Goal: Find specific page/section: Find specific page/section

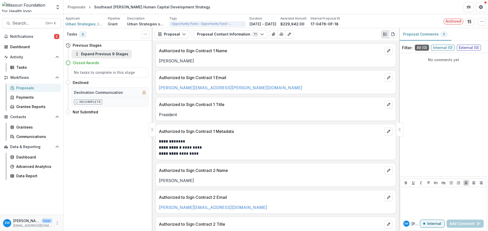
click at [117, 57] on button "Expand Previous 9 Stages" at bounding box center [102, 54] width 60 height 8
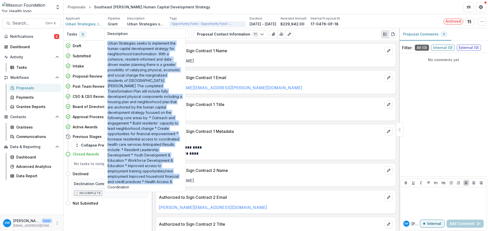
drag, startPoint x: 107, startPoint y: 43, endPoint x: 178, endPoint y: 178, distance: 152.9
click at [178, 178] on p "Urban Strategies seeks to implement the human capital development strategy for …" at bounding box center [144, 115] width 75 height 149
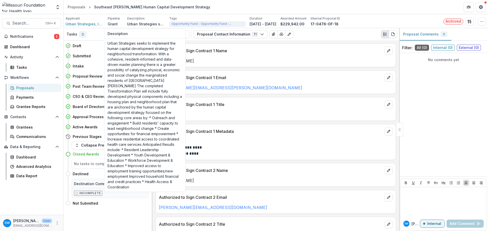
click at [146, 25] on p "Urban Strategies seeks to implement the human capital development strategy for …" at bounding box center [146, 23] width 38 height 5
click at [158, 25] on p "Urban Strategies seeks to implement the human capital development strategy for …" at bounding box center [146, 23] width 38 height 5
click at [137, 25] on p "Urban Strategies seeks to implement the human capital development strategy for …" at bounding box center [146, 23] width 38 height 5
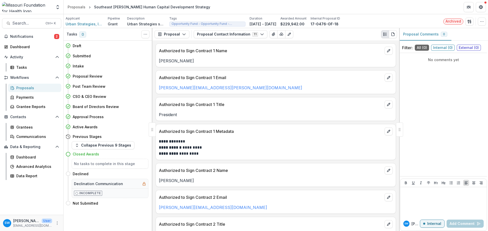
click at [135, 17] on p "Description" at bounding box center [136, 18] width 18 height 5
click at [133, 24] on p "Urban Strategies seeks to implement the human capital development strategy for …" at bounding box center [146, 23] width 38 height 5
click at [254, 44] on div "Authorized to Sign Contract 1 Name" at bounding box center [276, 49] width 240 height 11
click at [23, 90] on div "Proposals" at bounding box center [36, 87] width 41 height 5
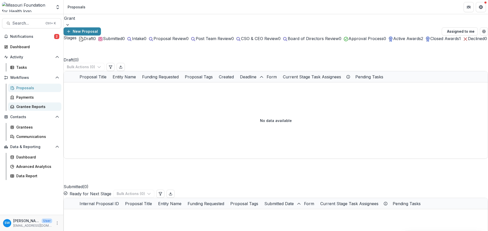
click at [25, 107] on div "Grantee Reports" at bounding box center [36, 106] width 41 height 5
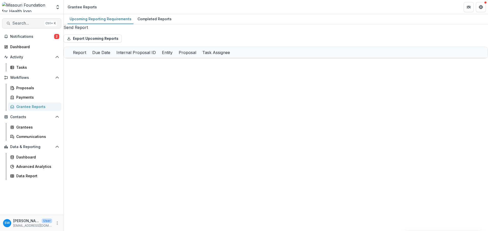
click at [29, 24] on span "Search..." at bounding box center [27, 23] width 30 height 5
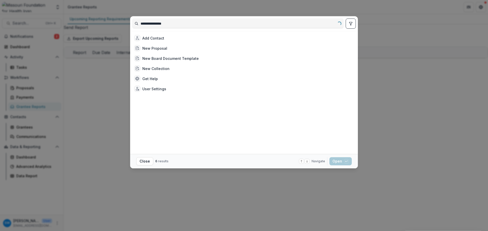
type input "**********"
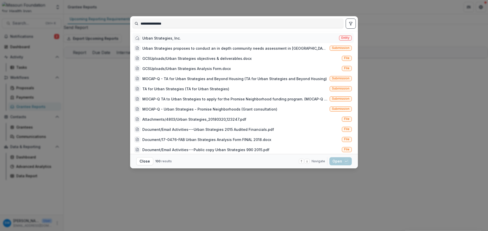
click at [173, 38] on div "Urban Strategies, Inc." at bounding box center [161, 38] width 38 height 5
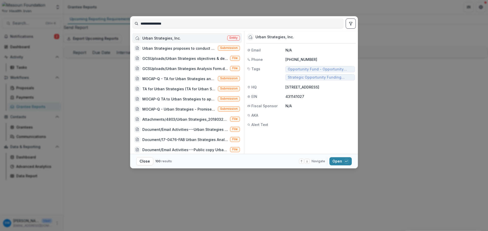
click at [173, 38] on div "Urban Strategies, Inc." at bounding box center [161, 38] width 38 height 5
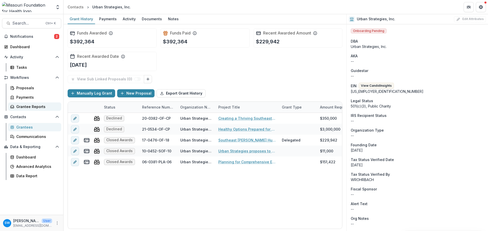
click at [40, 106] on div "Grantee Reports" at bounding box center [36, 106] width 41 height 5
